Goal: Transaction & Acquisition: Register for event/course

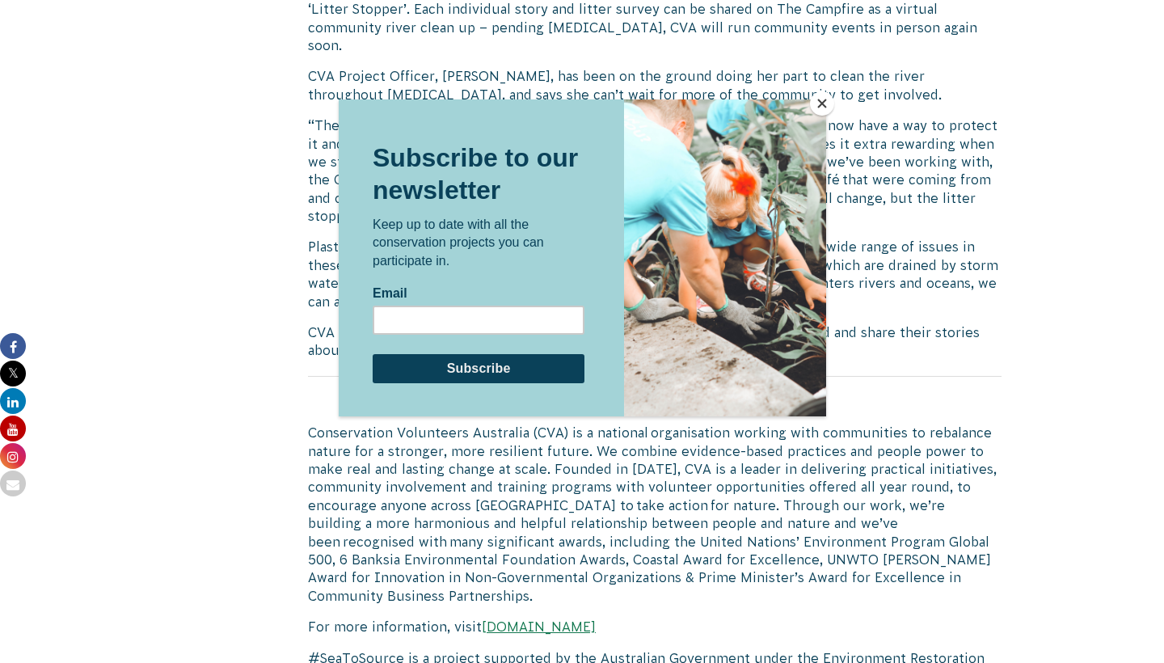
scroll to position [1450, 0]
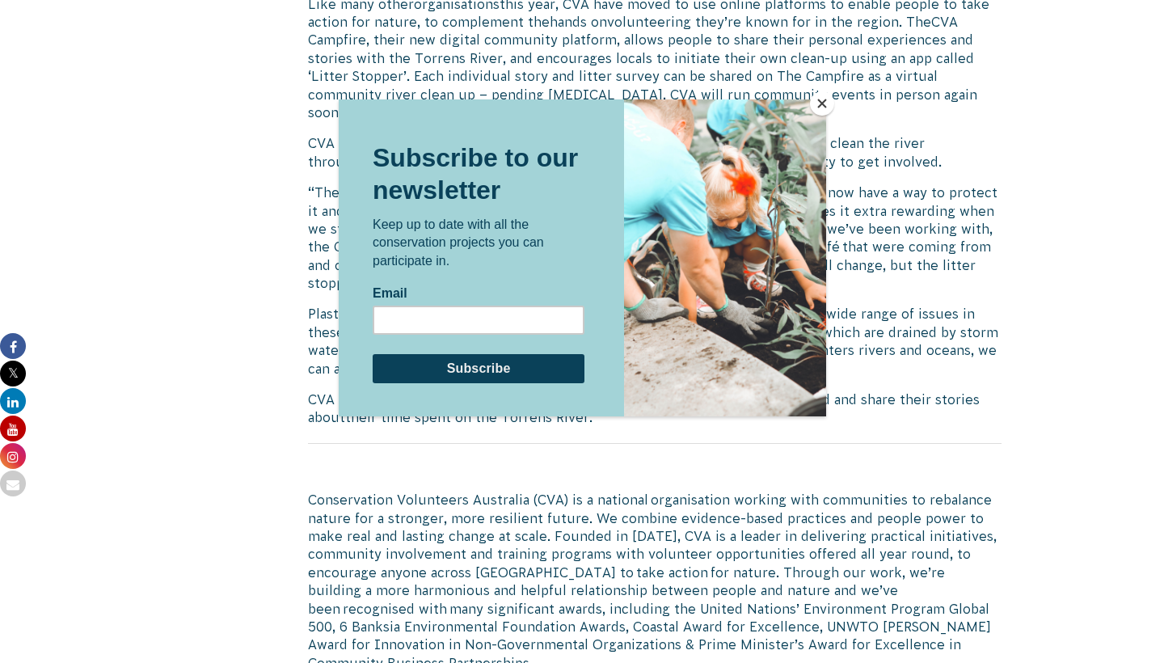
click at [824, 101] on button "Close" at bounding box center [822, 103] width 24 height 24
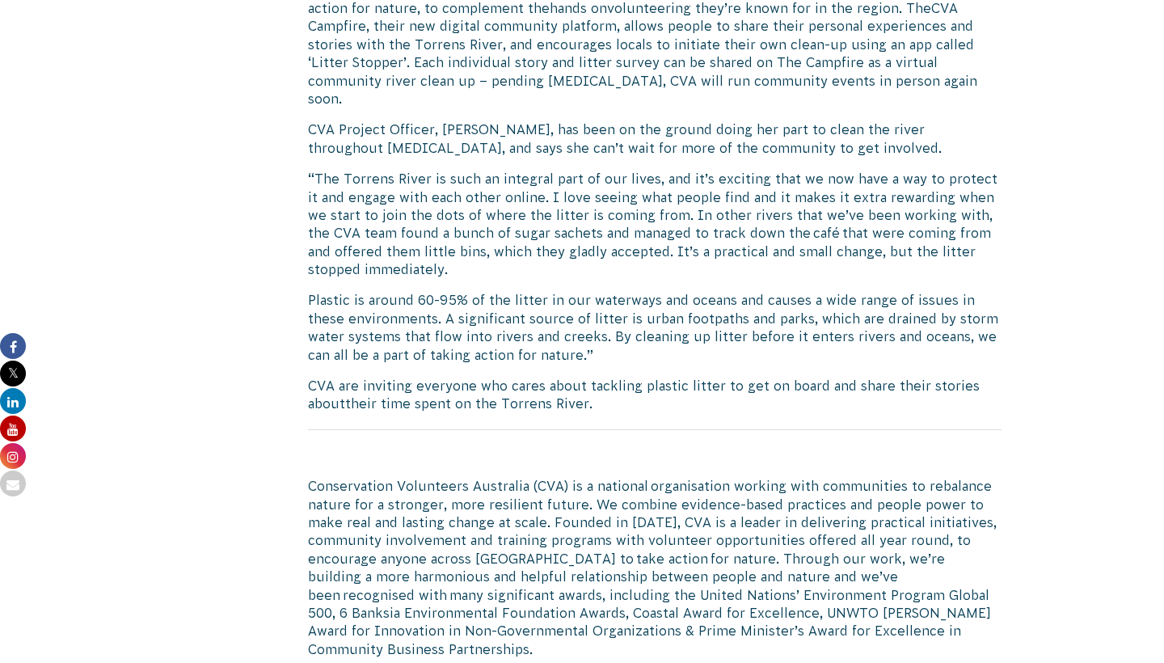
scroll to position [1466, 0]
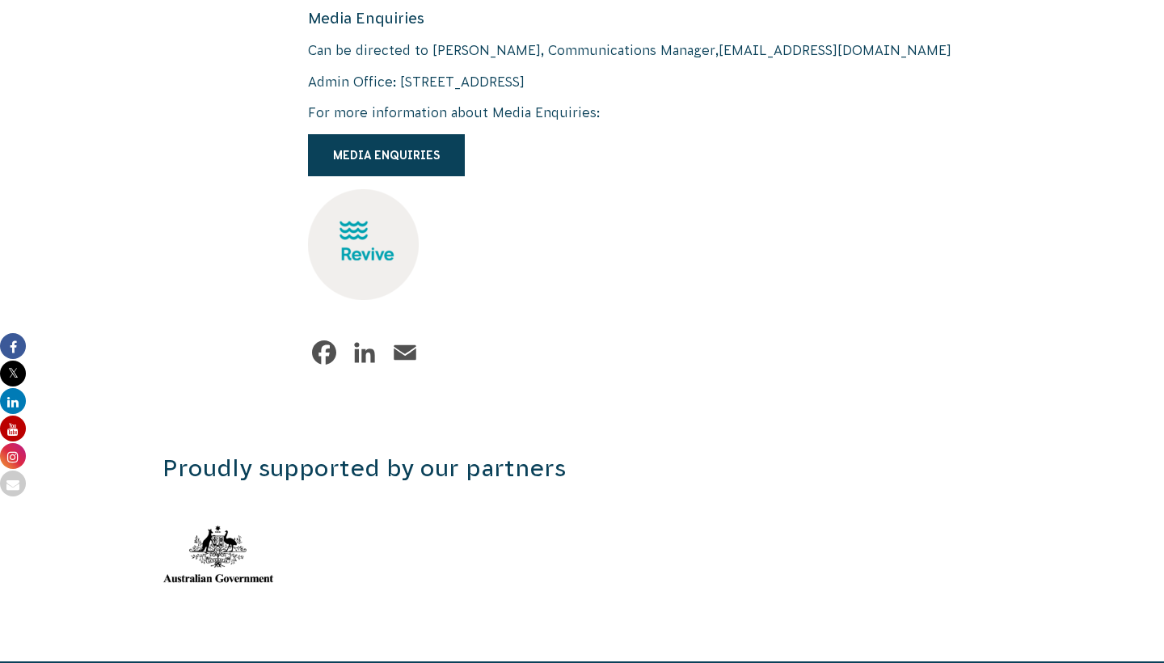
scroll to position [2250, 0]
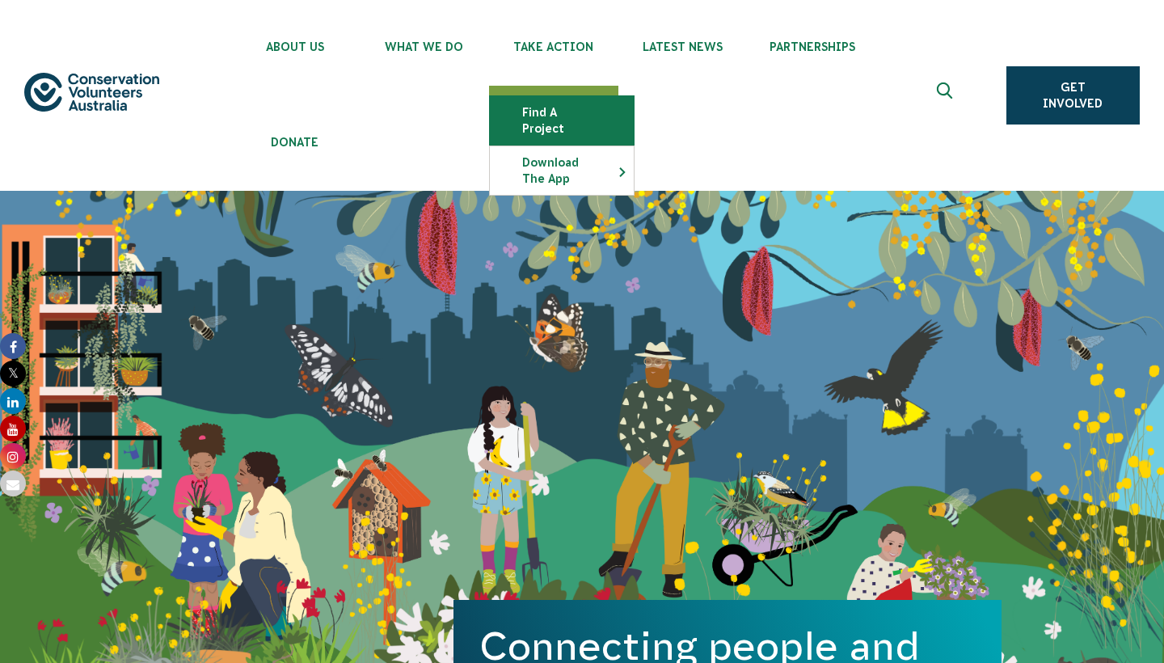
click at [574, 116] on link "Find a project" at bounding box center [562, 120] width 144 height 49
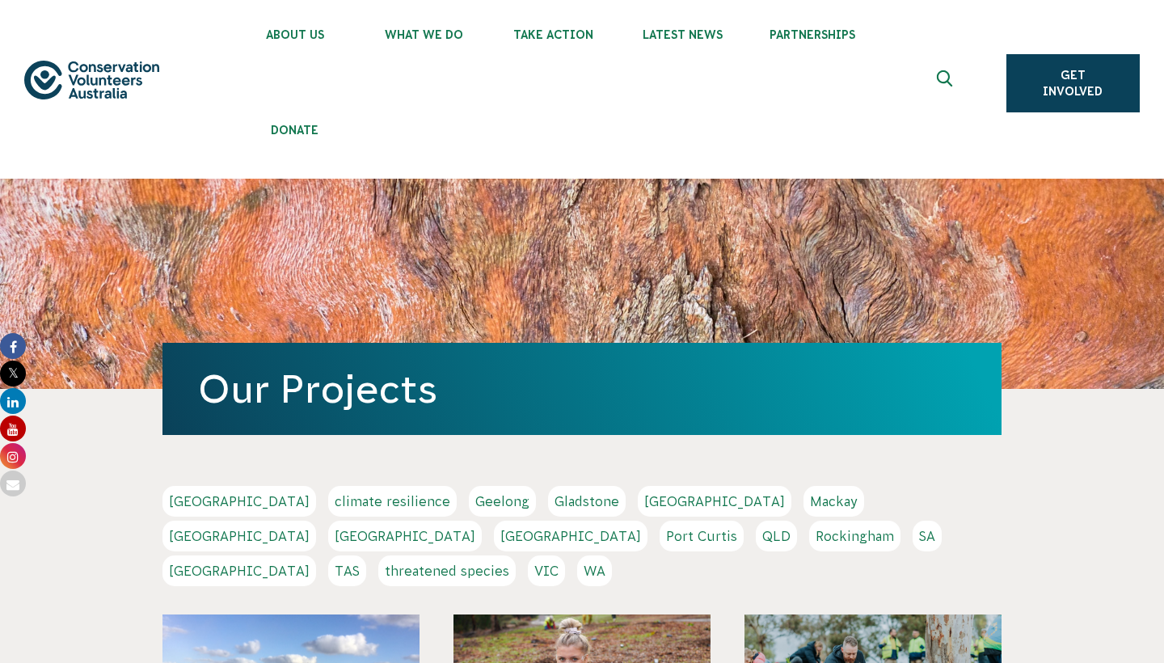
scroll to position [23, 0]
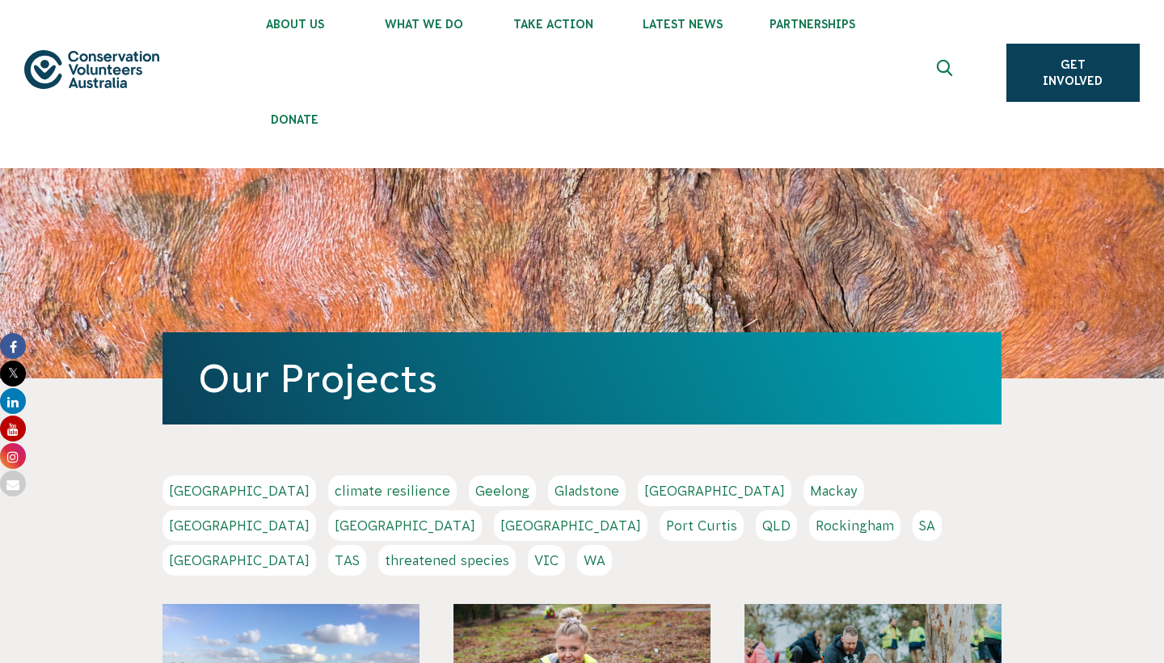
click at [175, 496] on link "[GEOGRAPHIC_DATA]" at bounding box center [239, 490] width 154 height 31
click at [913, 535] on link "SA" at bounding box center [927, 525] width 29 height 31
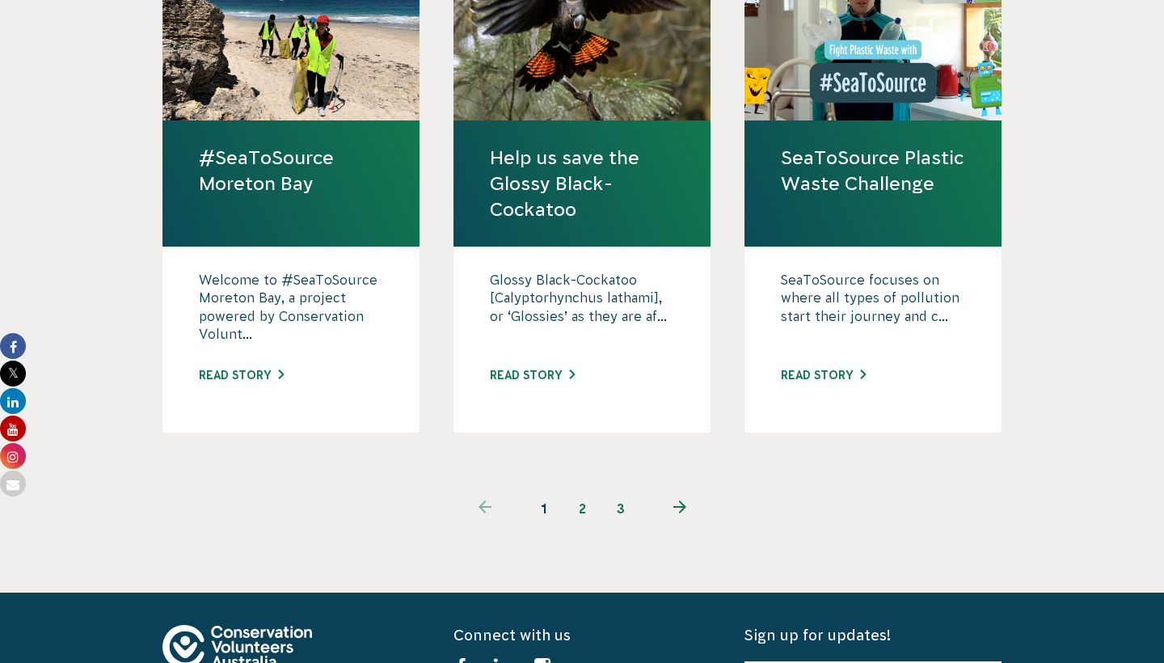
scroll to position [1708, 0]
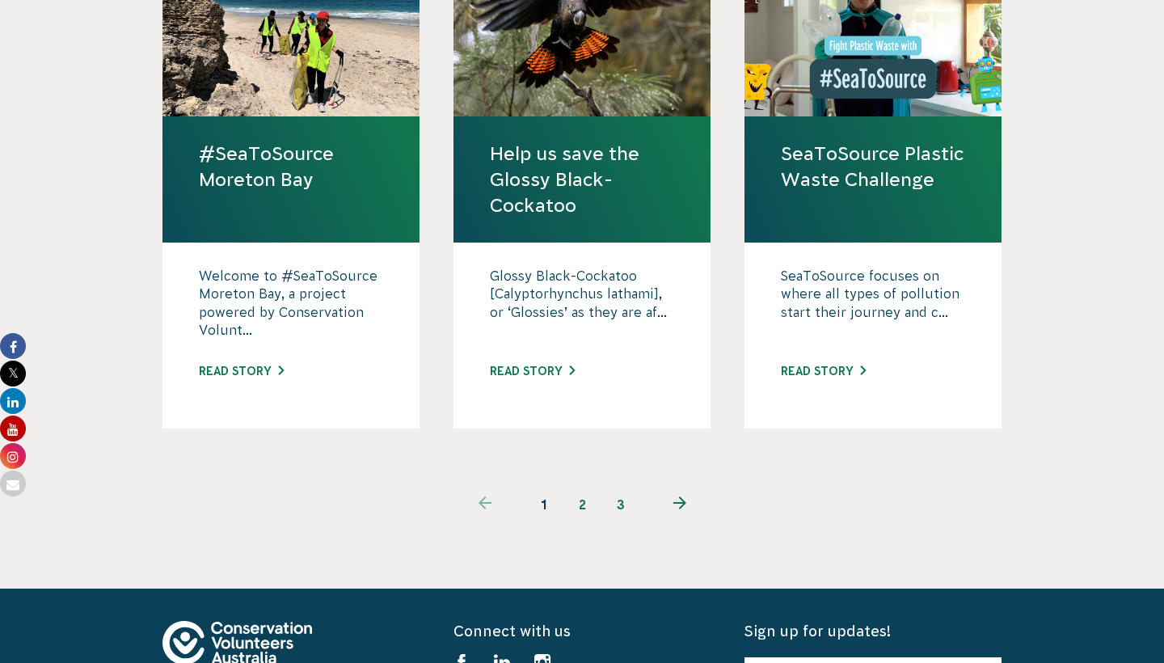
click at [581, 485] on link "2" at bounding box center [582, 504] width 39 height 39
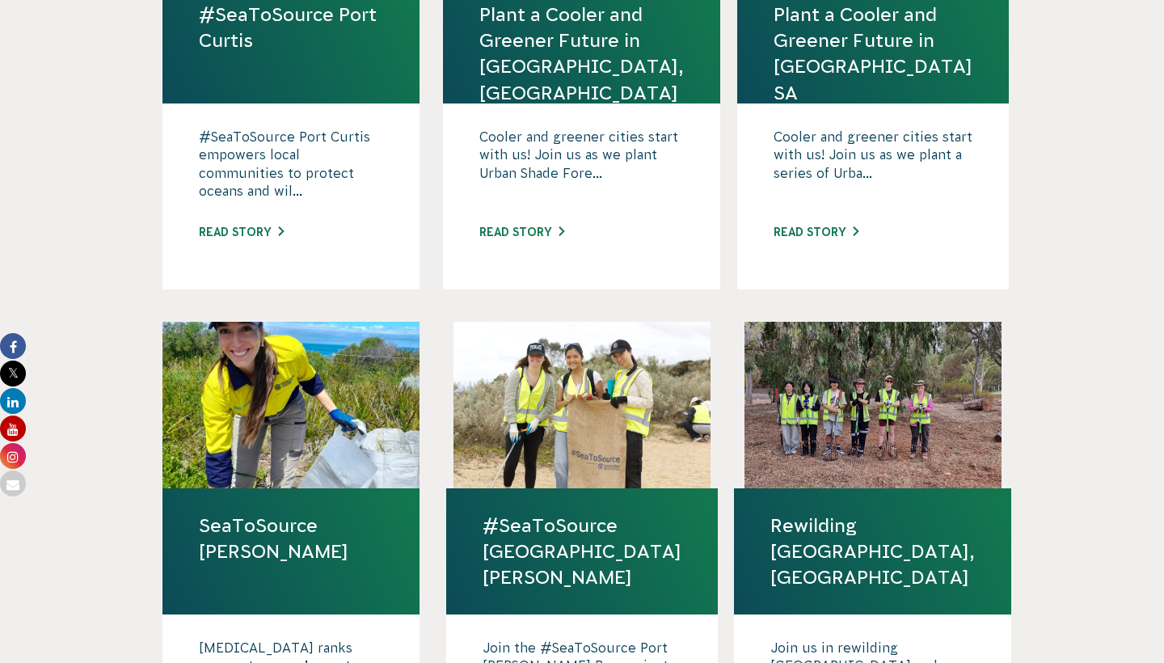
scroll to position [815, 0]
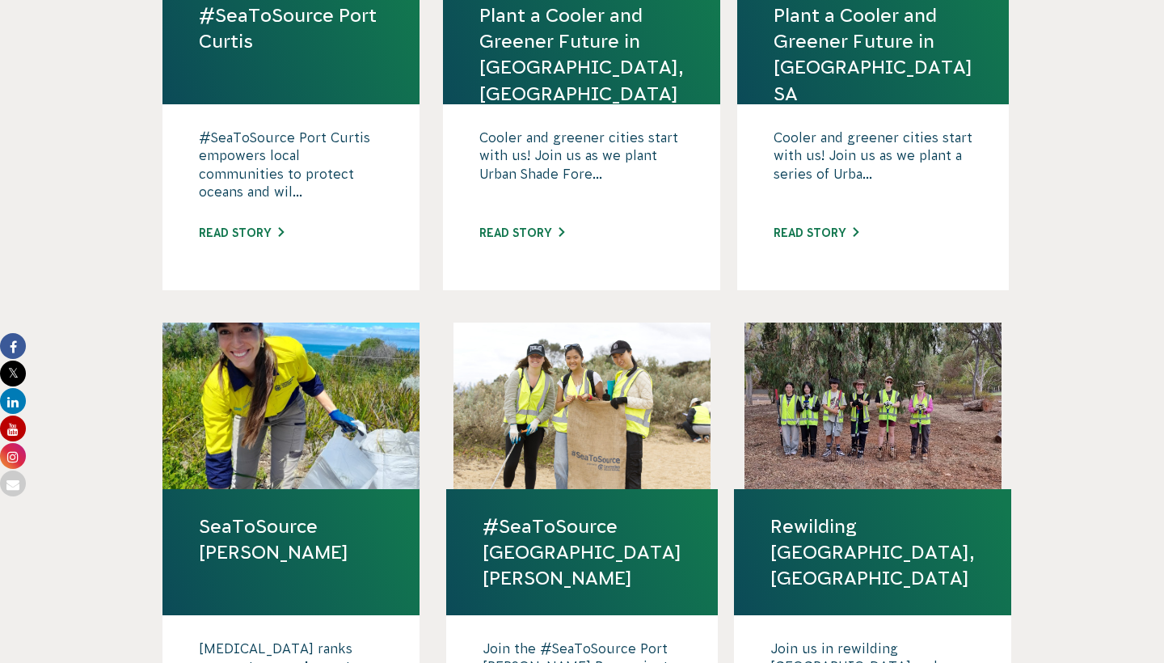
click at [800, 515] on link "Rewilding Fifth Creek, SA" at bounding box center [872, 552] width 205 height 78
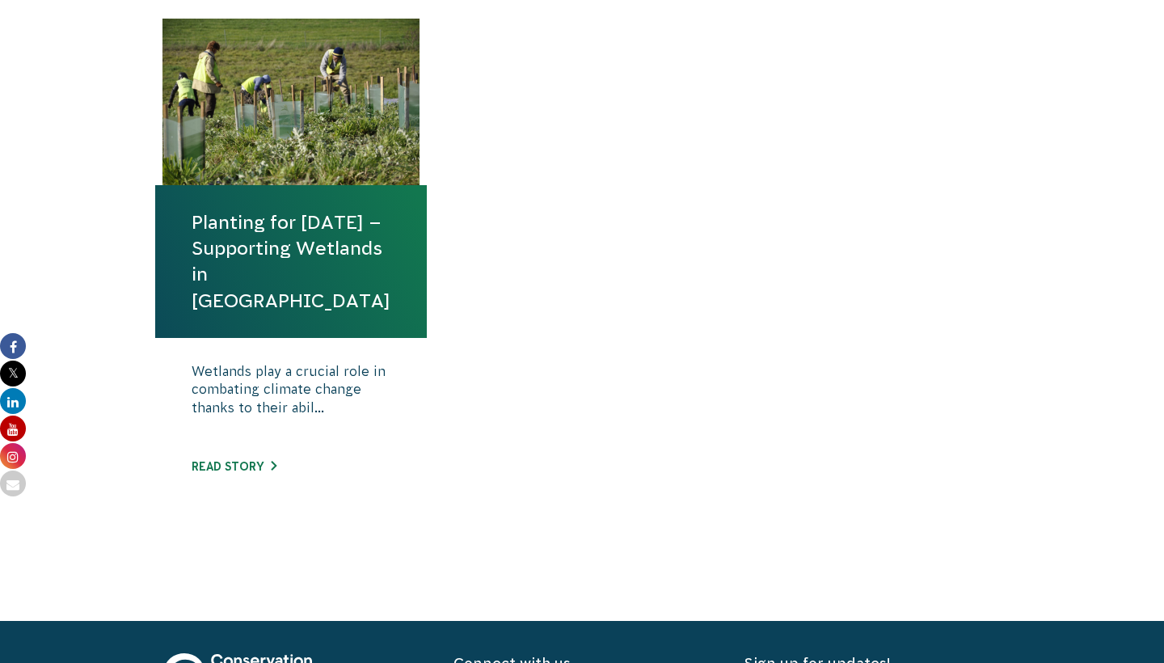
scroll to position [697, 0]
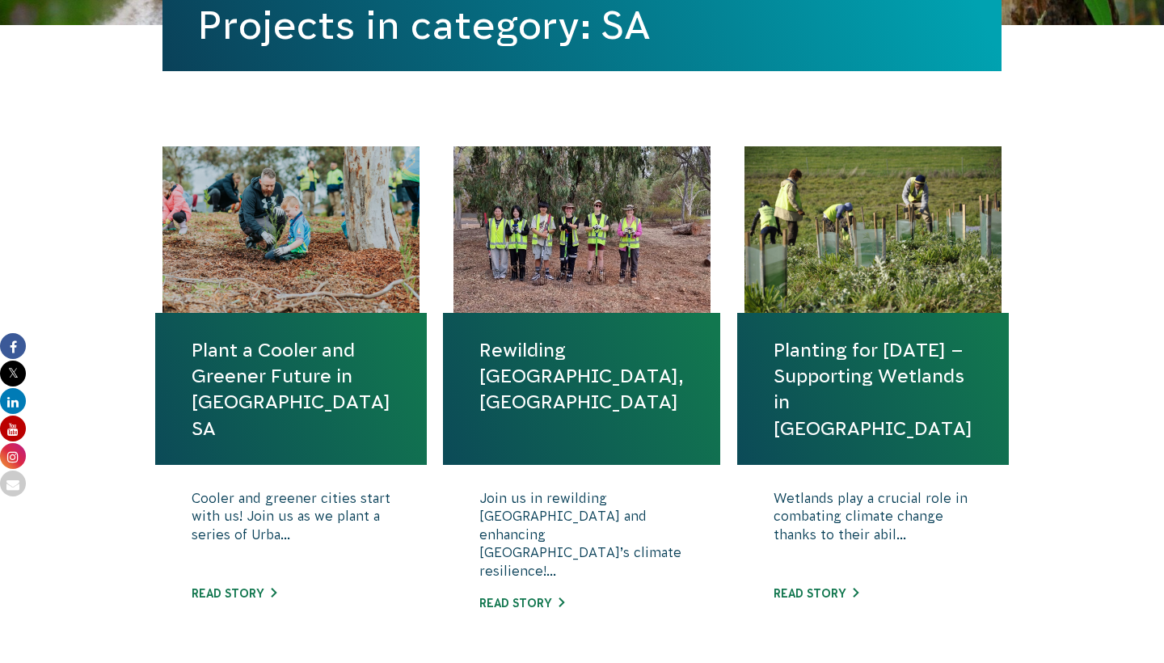
scroll to position [562, 0]
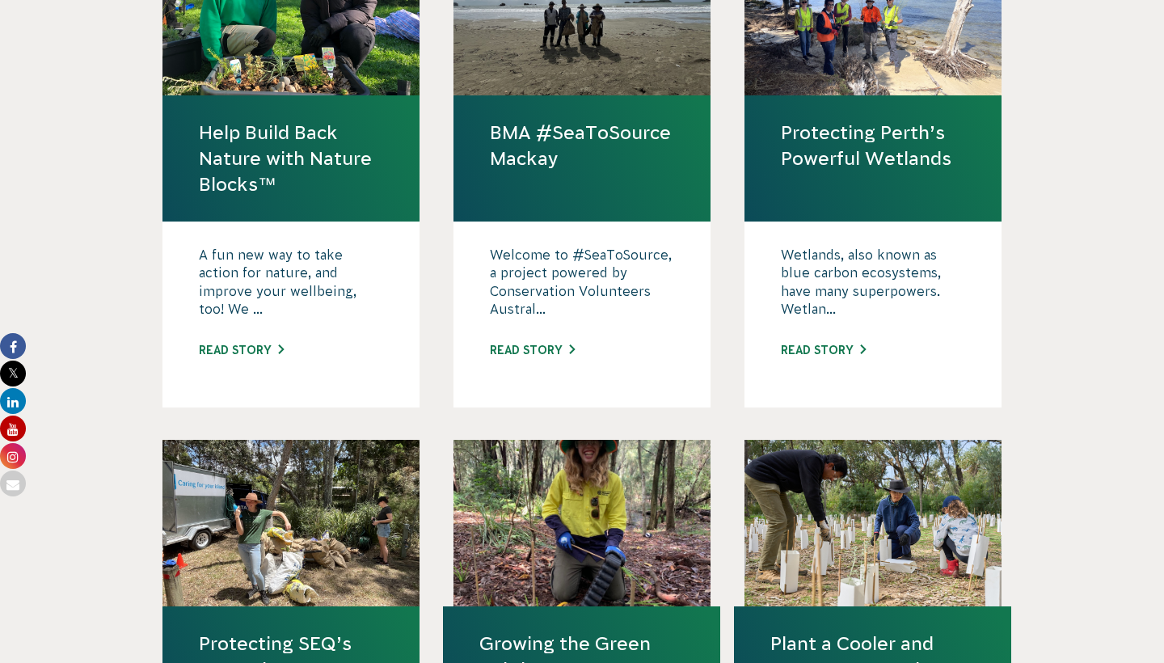
scroll to position [703, 0]
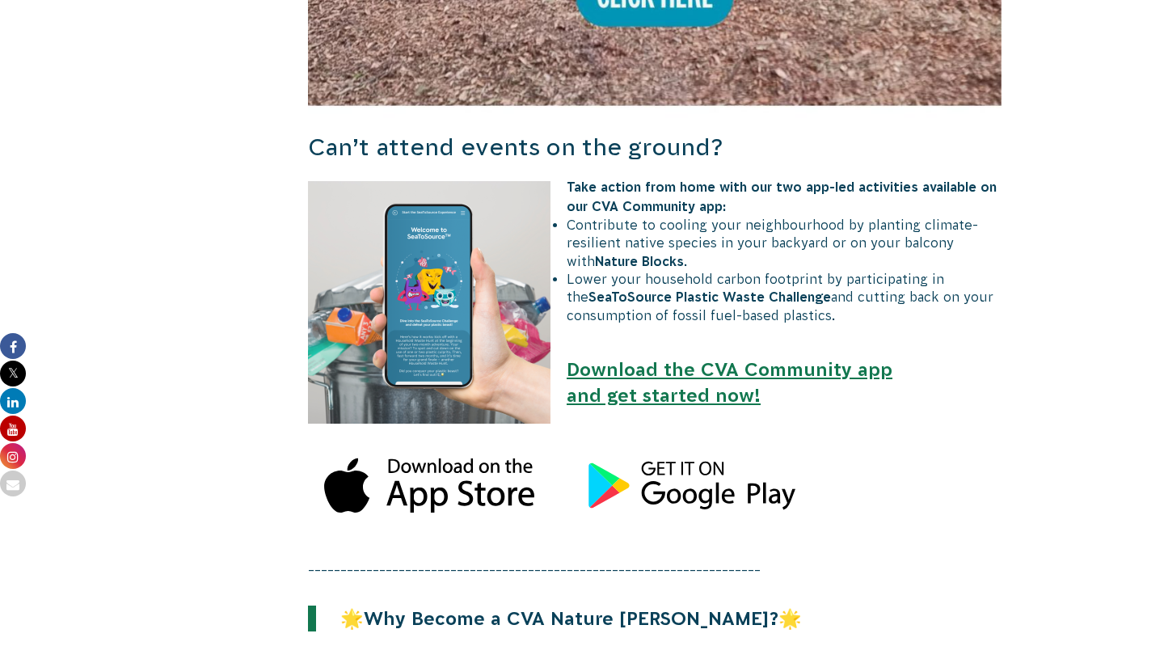
scroll to position [1646, 0]
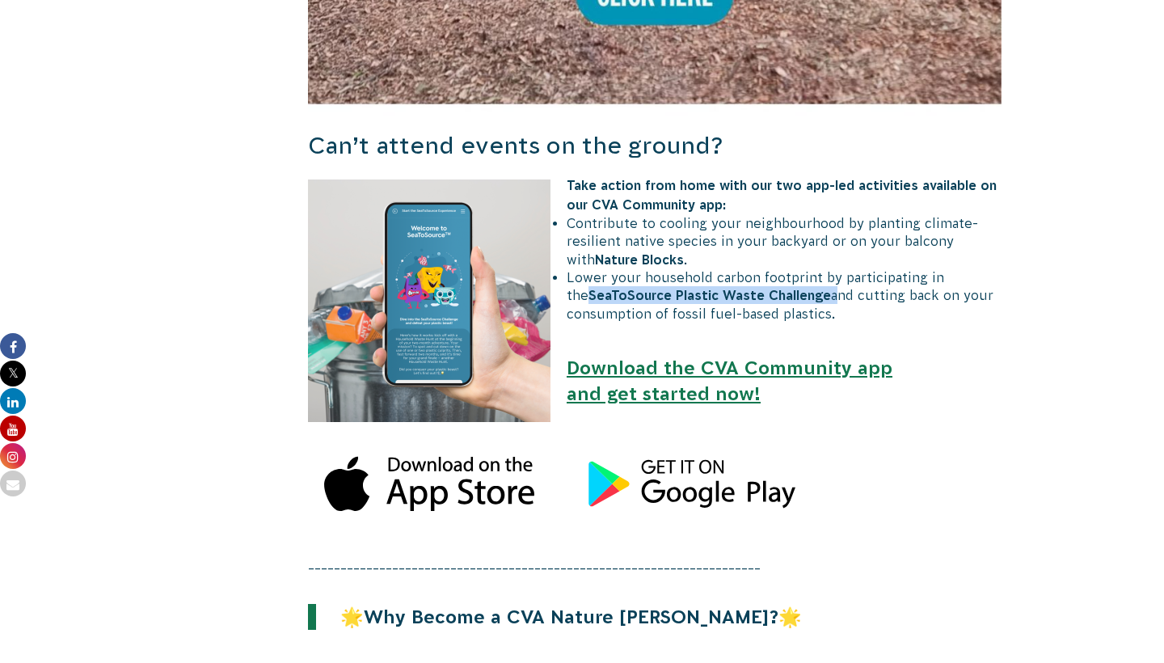
drag, startPoint x: 570, startPoint y: 216, endPoint x: 806, endPoint y: 220, distance: 236.1
click at [806, 268] on li "Lower your household carbon footprint by participating in the SeaToSource Plast…" at bounding box center [662, 295] width 677 height 54
copy li "SeaToSource Plastic Waste Challenge"
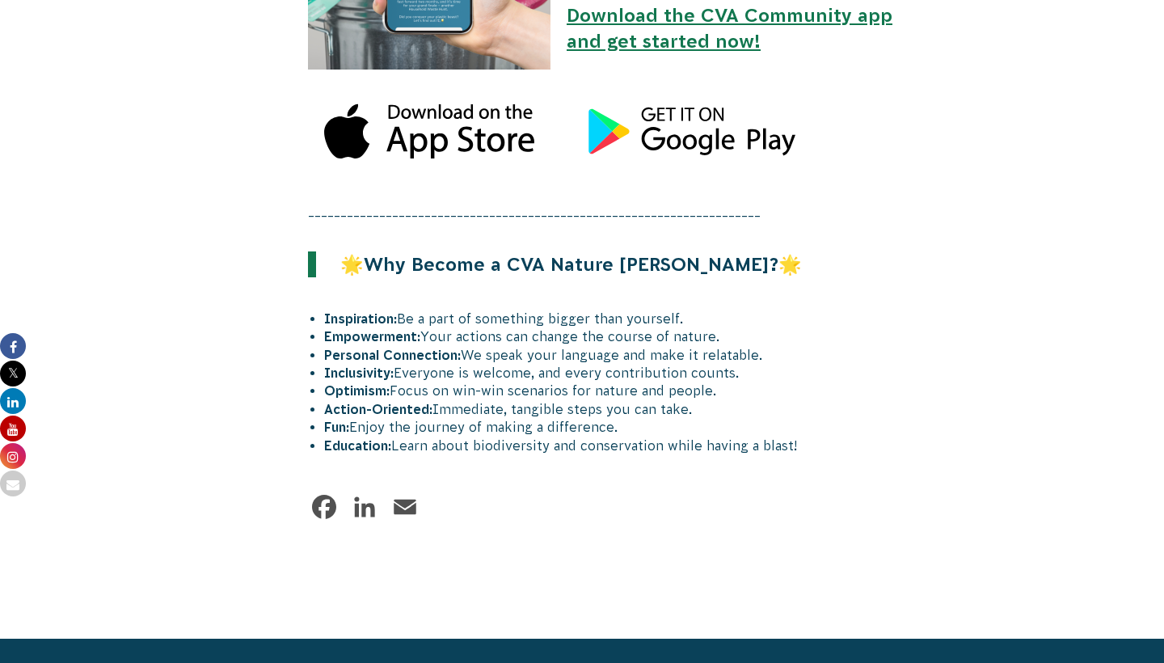
scroll to position [1999, 0]
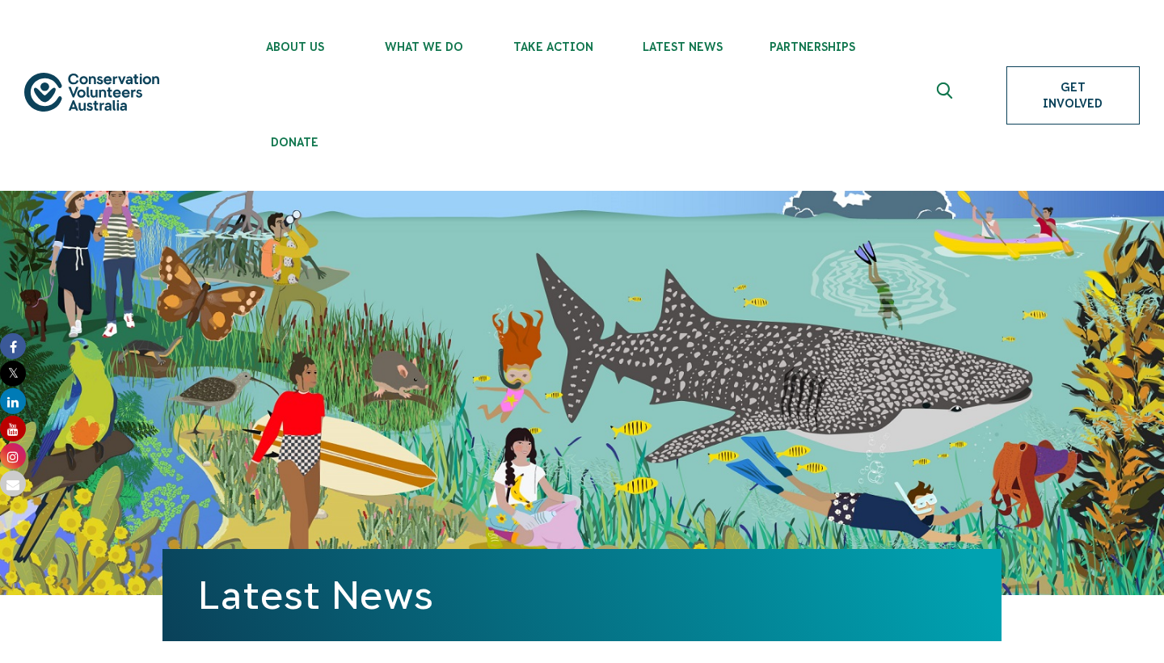
click at [1089, 102] on link "Get Involved" at bounding box center [1073, 95] width 133 height 58
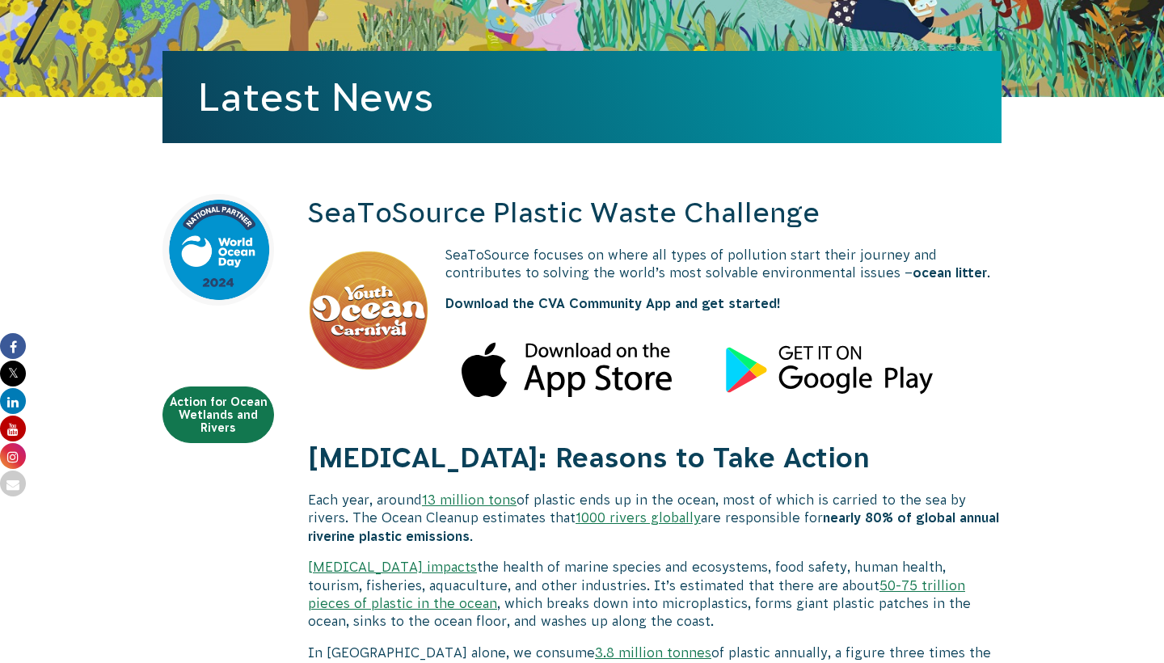
scroll to position [500, 0]
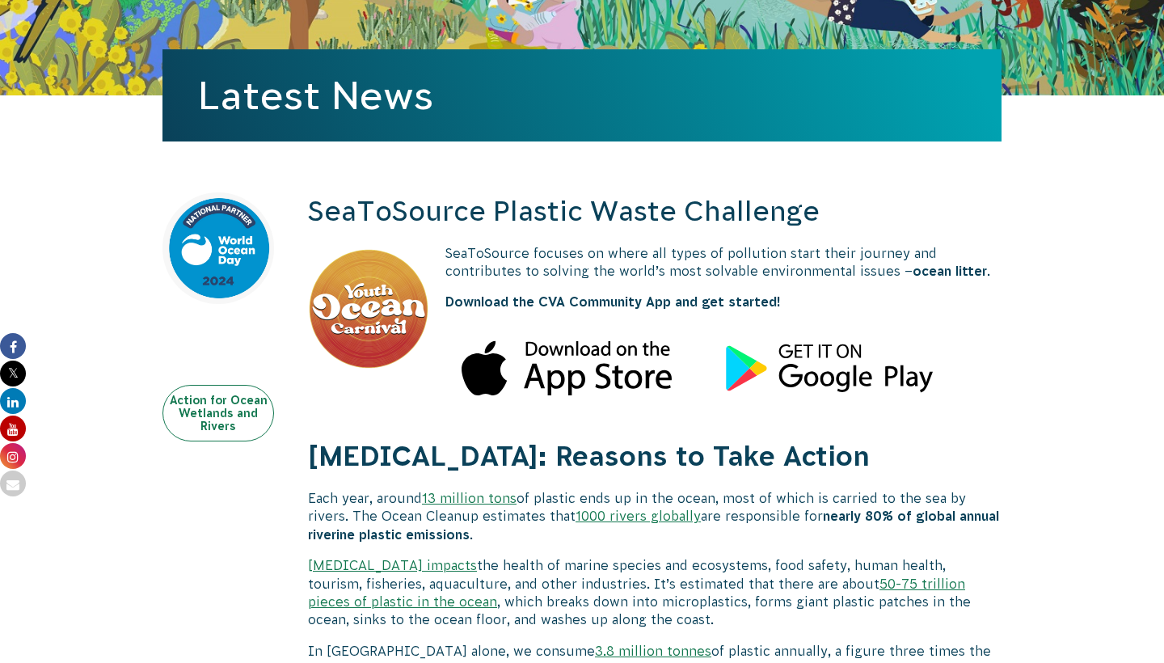
click at [224, 419] on link "Action for Ocean Wetlands and Rivers" at bounding box center [218, 413] width 112 height 57
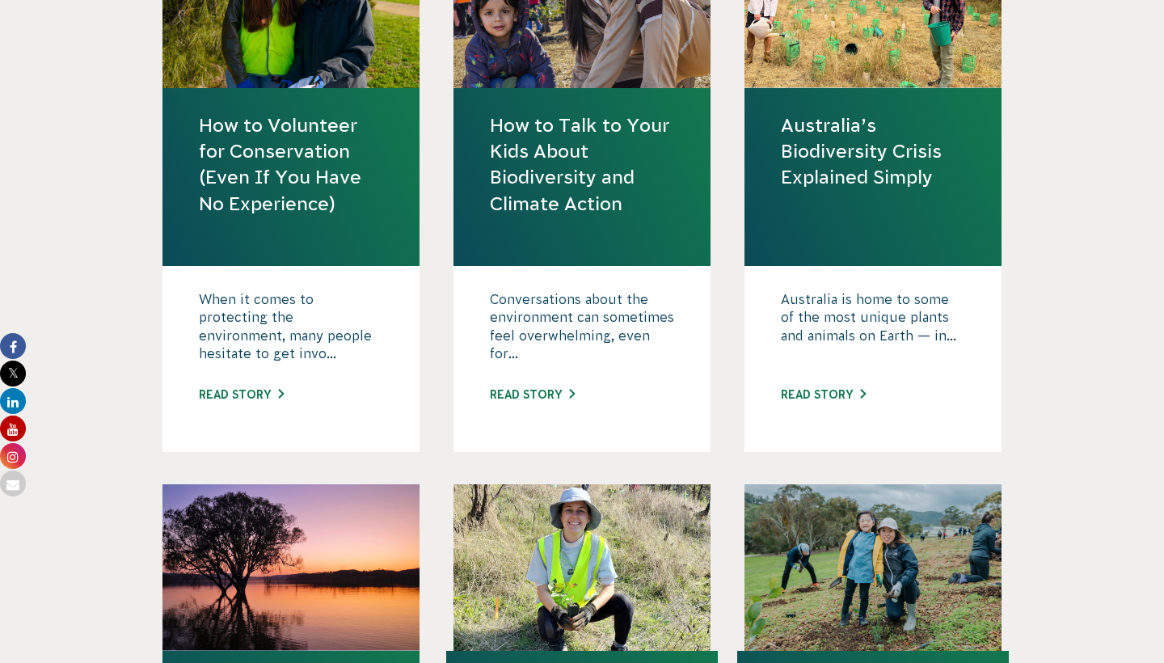
scroll to position [702, 0]
